Goal: Information Seeking & Learning: Check status

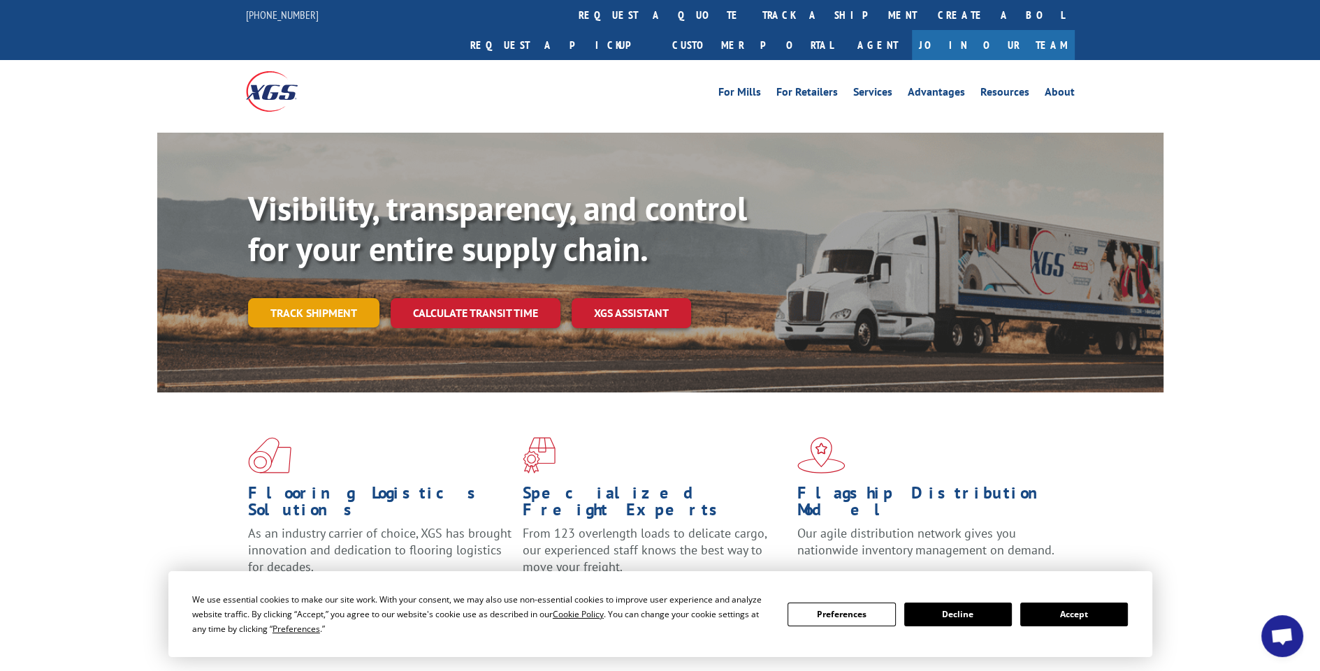
click at [299, 298] on link "Track shipment" at bounding box center [313, 312] width 131 height 29
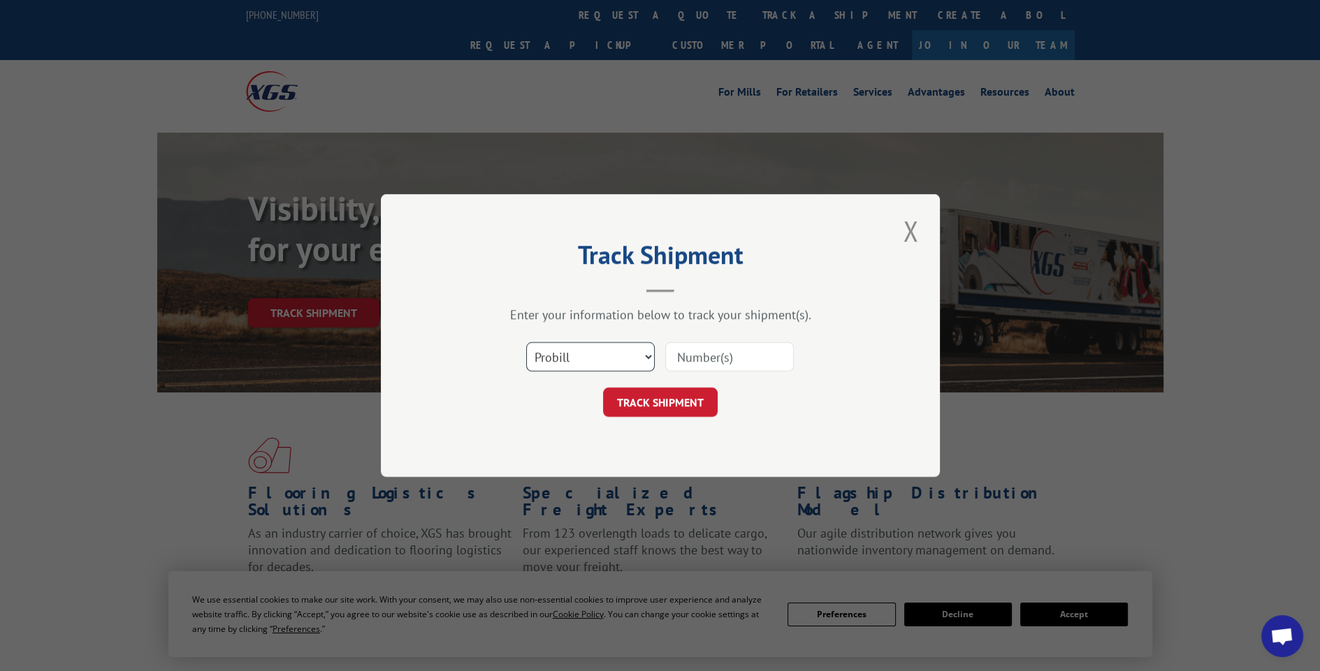
click at [647, 357] on select "Select category... Probill BOL PO" at bounding box center [590, 356] width 129 height 29
click at [526, 342] on select "Select category... Probill BOL PO" at bounding box center [590, 356] width 129 height 29
click at [645, 361] on select "Select category... Probill BOL PO" at bounding box center [590, 356] width 129 height 29
select select "probill"
click at [526, 342] on select "Select category... Probill BOL PO" at bounding box center [590, 356] width 129 height 29
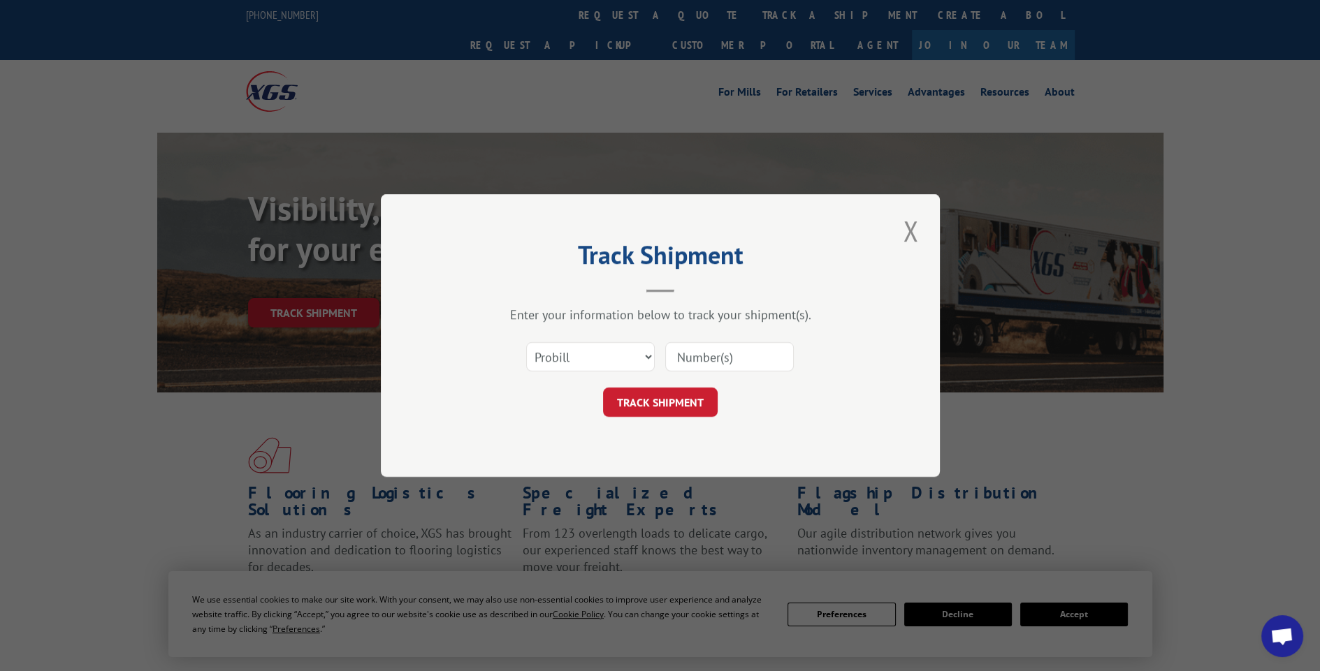
click at [714, 361] on input at bounding box center [729, 356] width 129 height 29
type input "17119558"
click button "TRACK SHIPMENT" at bounding box center [660, 402] width 115 height 29
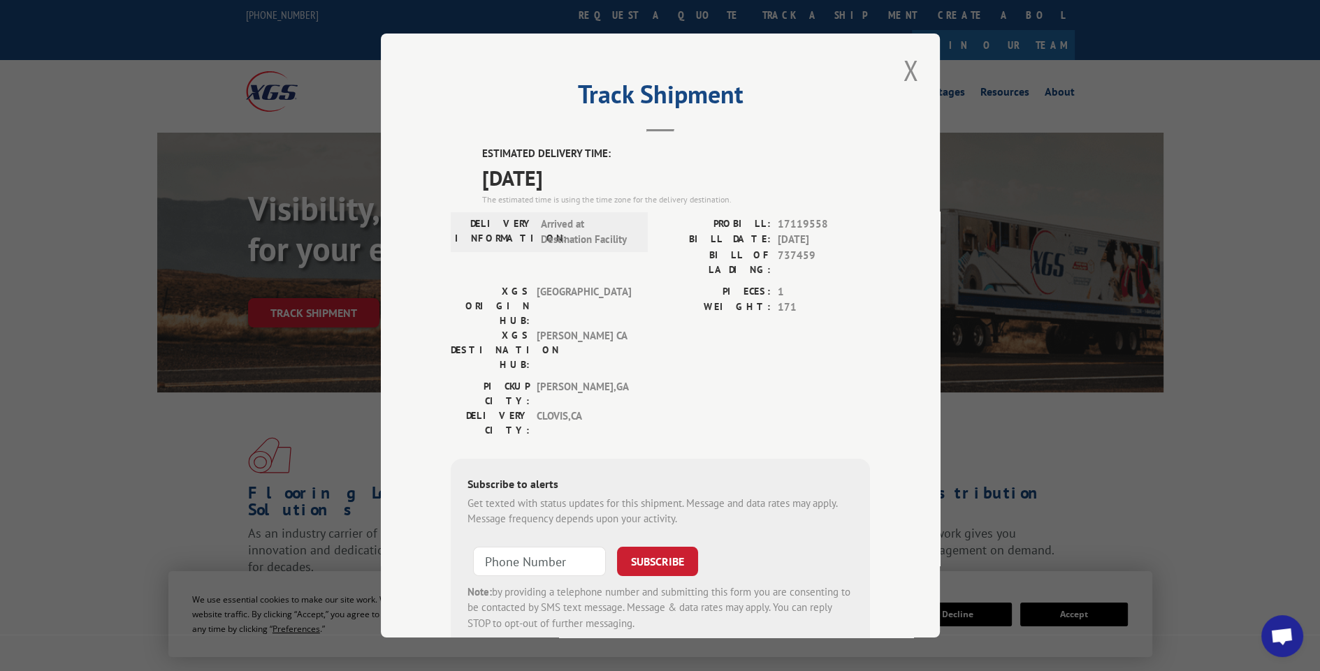
click at [740, 393] on div "Track Shipment ESTIMATED DELIVERY TIME: [DATE] The estimated time is using the …" at bounding box center [660, 335] width 1320 height 671
click at [740, 69] on button "Close modal" at bounding box center [910, 70] width 24 height 38
